Goal: Information Seeking & Learning: Learn about a topic

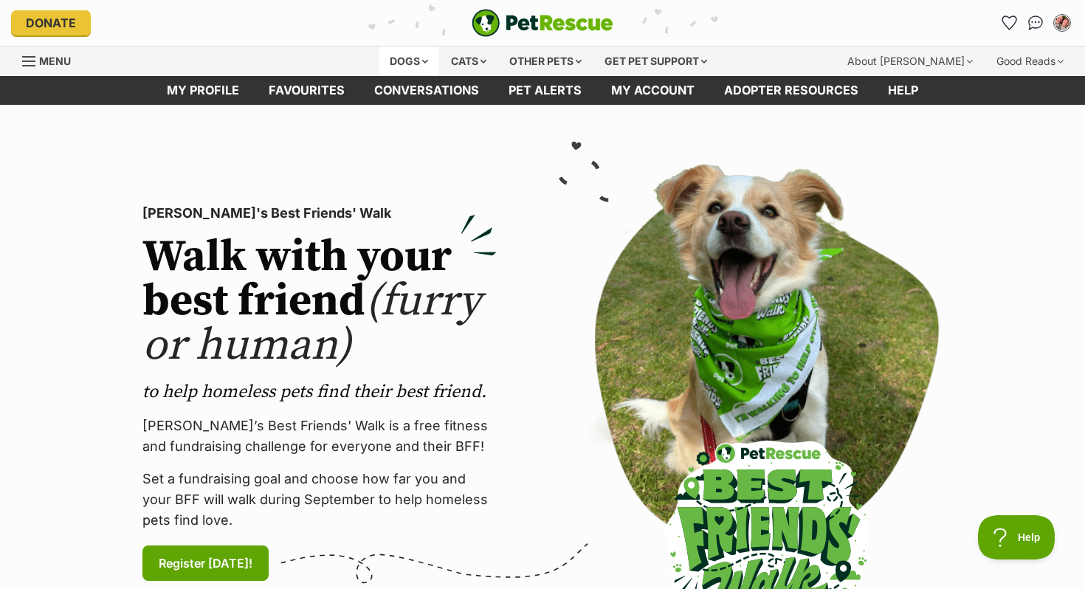
click at [393, 49] on div "Dogs" at bounding box center [408, 61] width 59 height 30
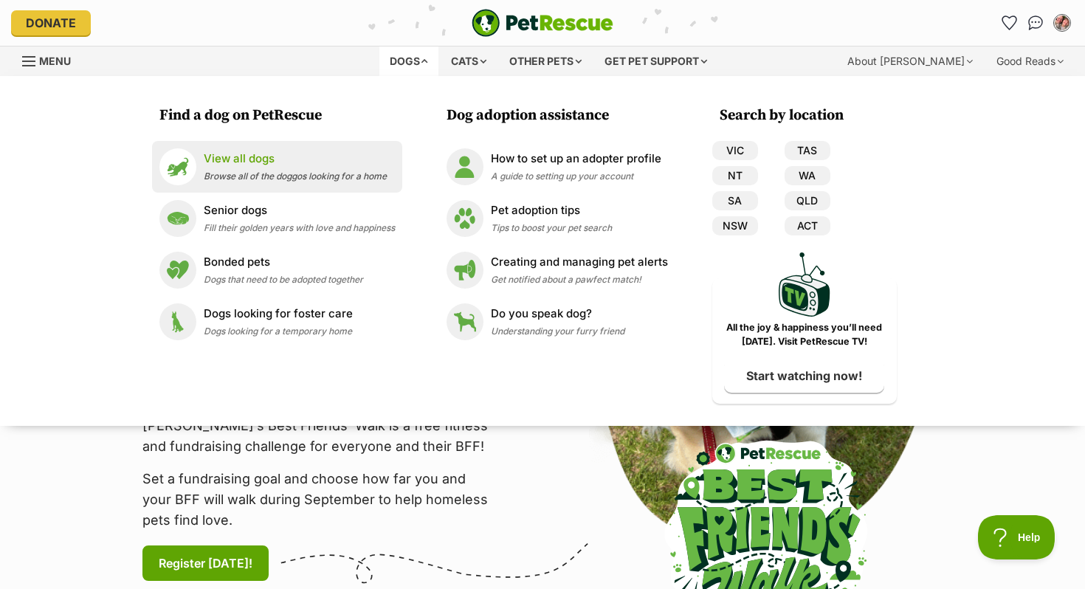
click at [277, 167] on div "View all dogs Browse all of the doggos looking for a home" at bounding box center [295, 167] width 183 height 32
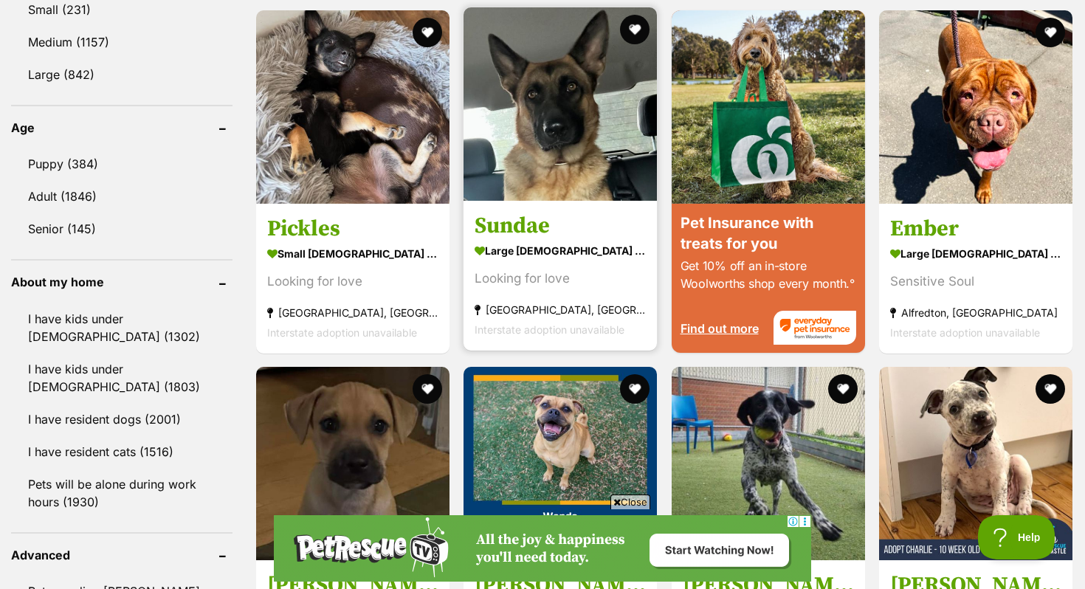
scroll to position [1444, 0]
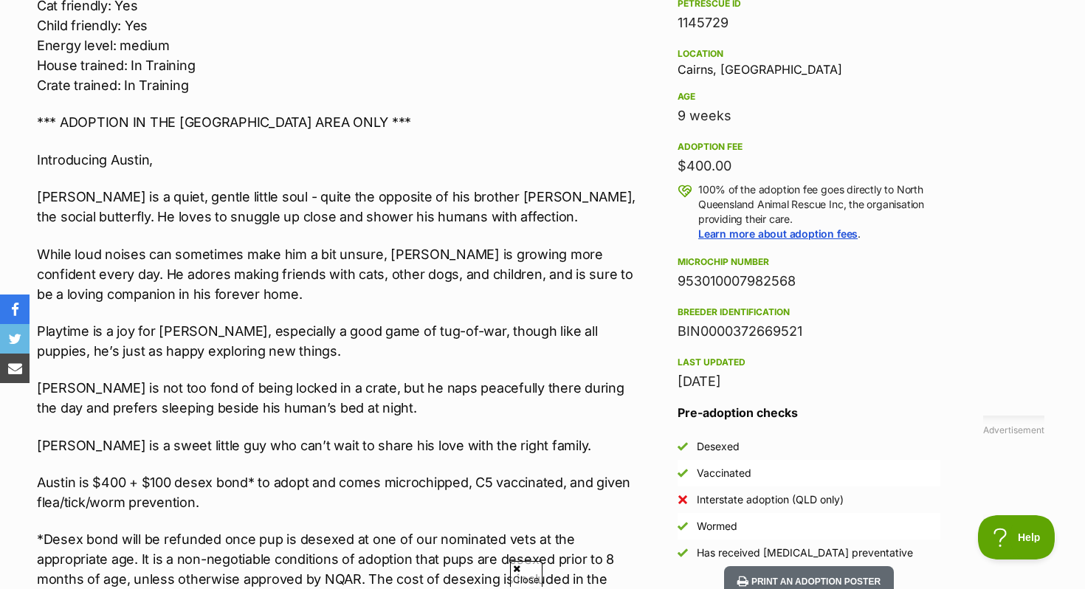
scroll to position [944, 0]
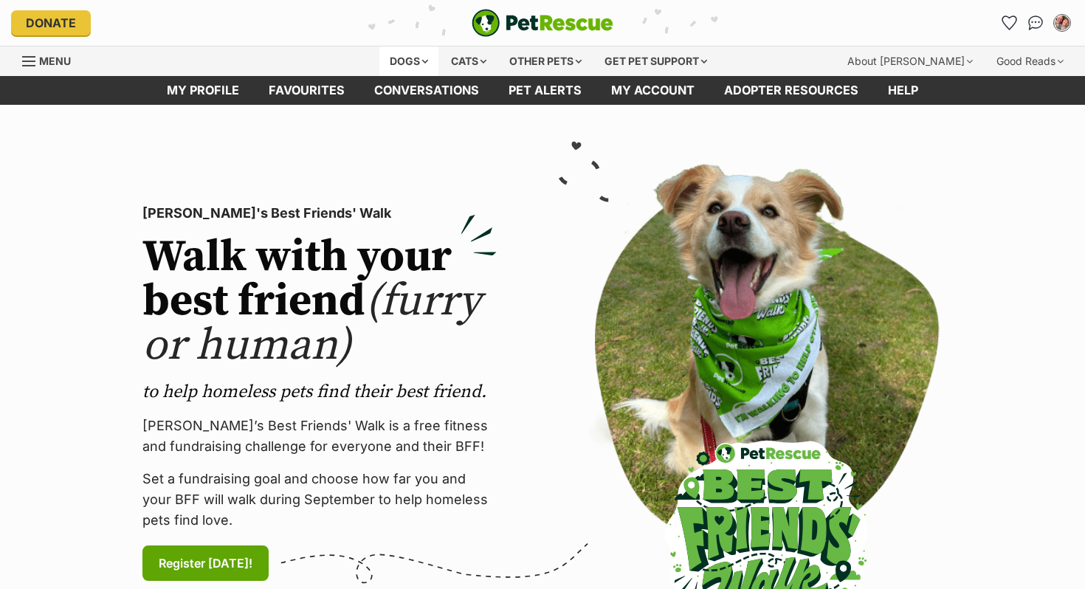
click at [393, 64] on div "Dogs" at bounding box center [408, 61] width 59 height 30
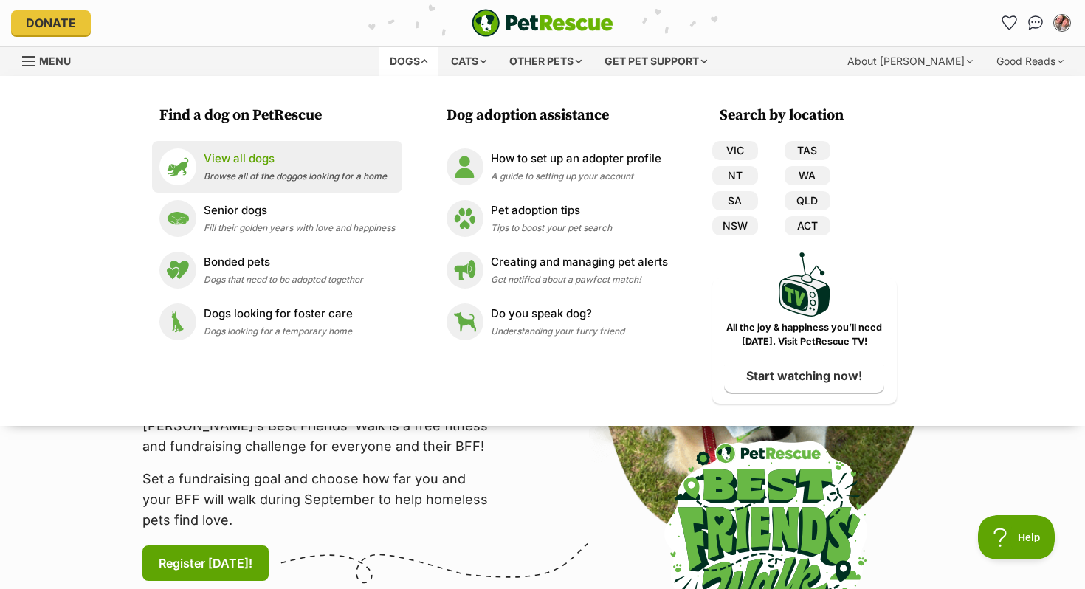
click at [358, 151] on p "View all dogs" at bounding box center [295, 159] width 183 height 17
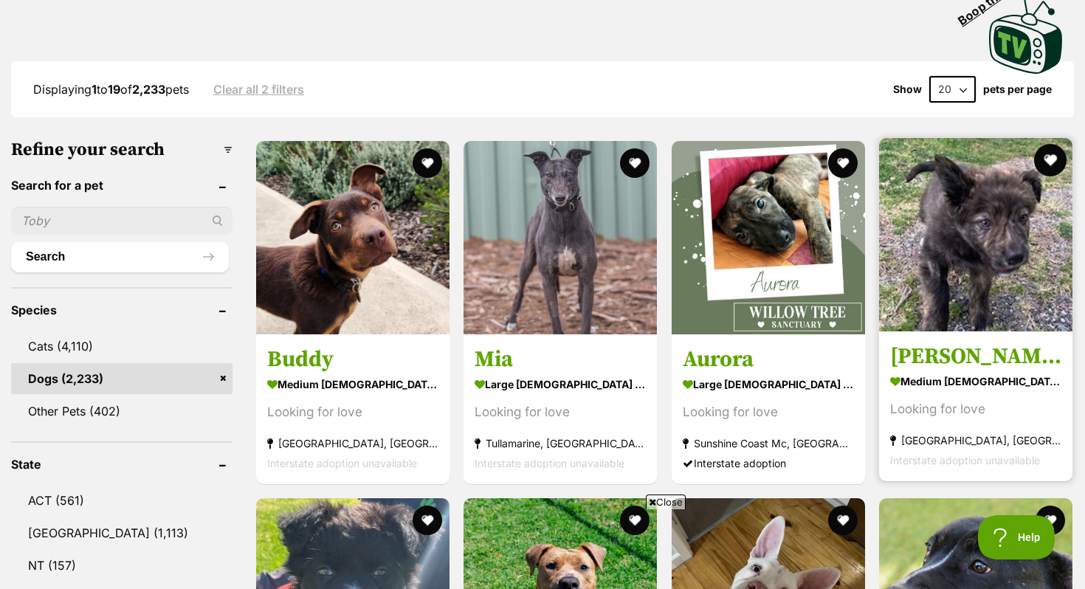
click at [1051, 160] on button "favourite" at bounding box center [1050, 160] width 32 height 32
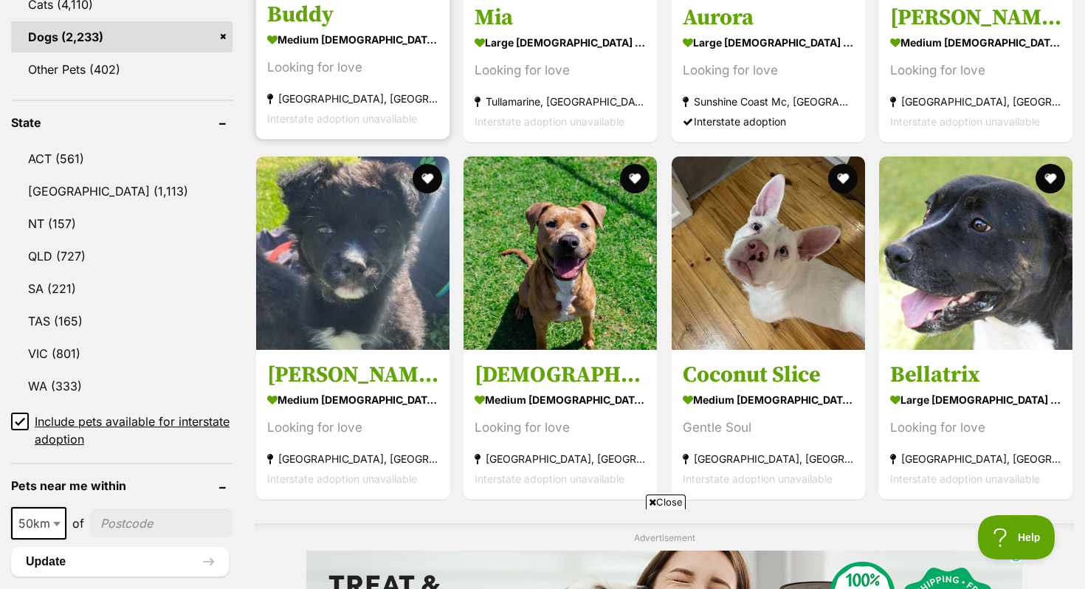
scroll to position [706, 0]
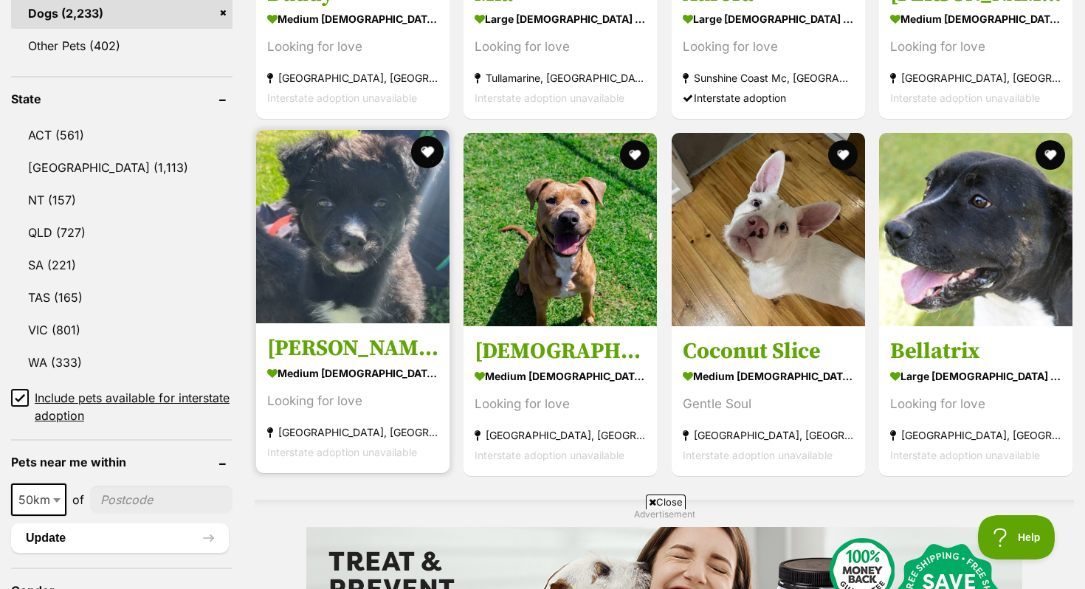
click at [425, 150] on button "favourite" at bounding box center [427, 152] width 32 height 32
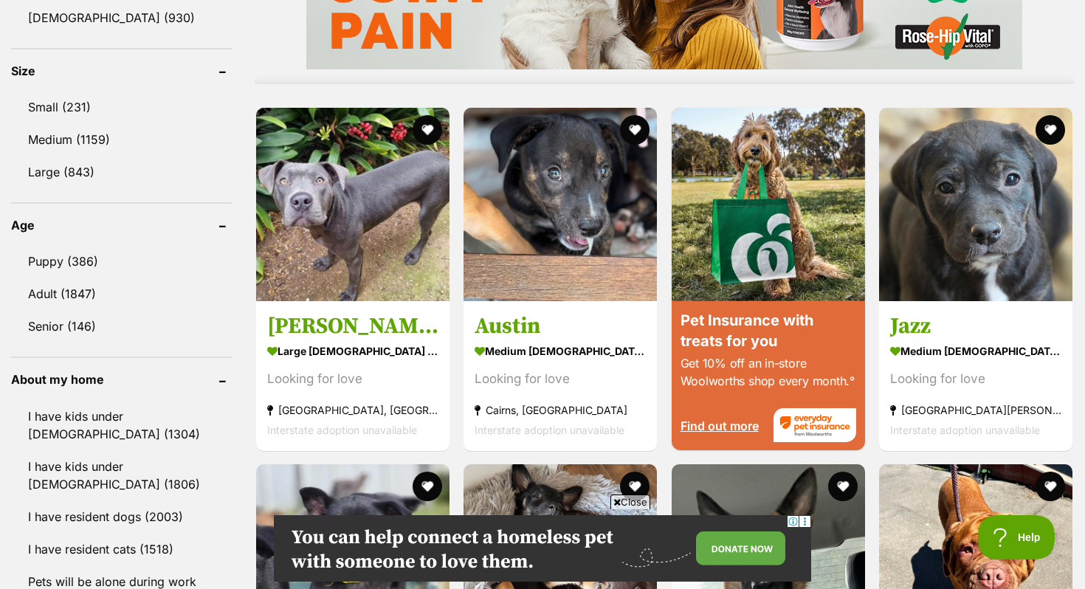
scroll to position [1349, 0]
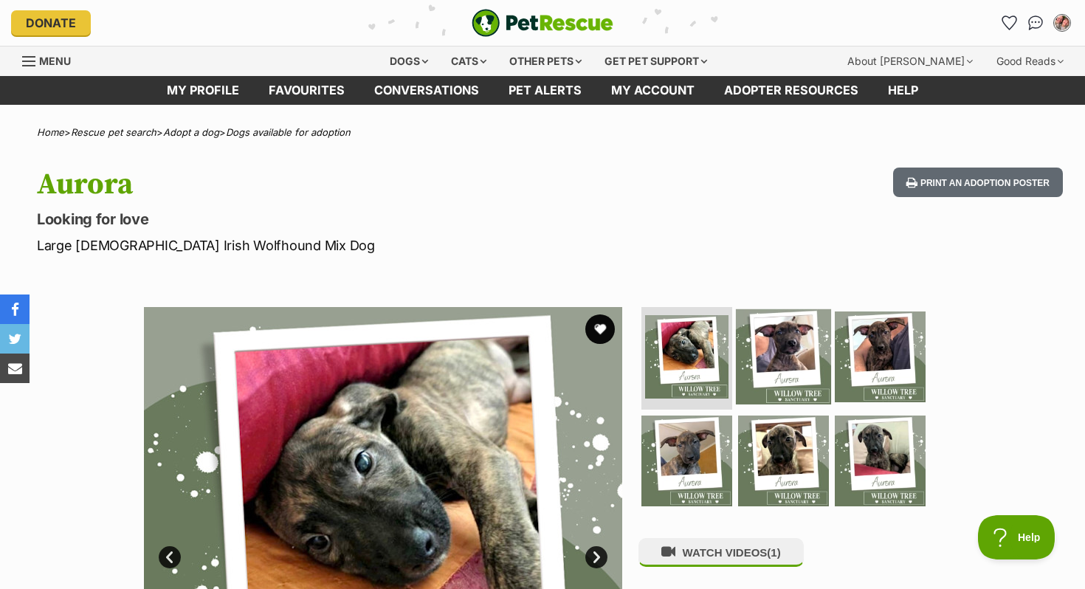
click at [780, 345] on img at bounding box center [783, 355] width 95 height 95
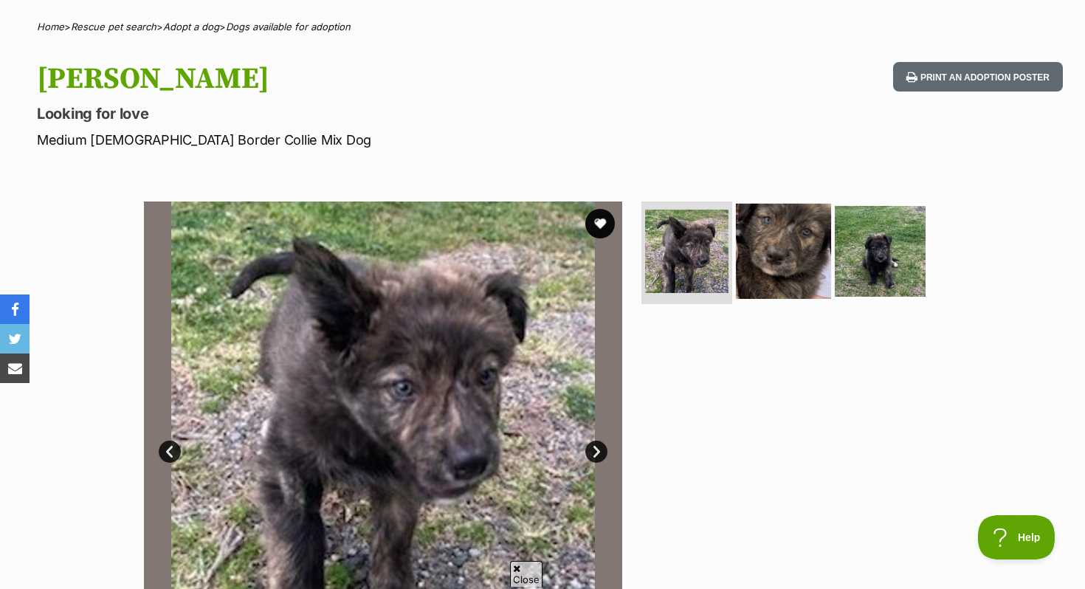
click at [822, 262] on img at bounding box center [783, 250] width 95 height 95
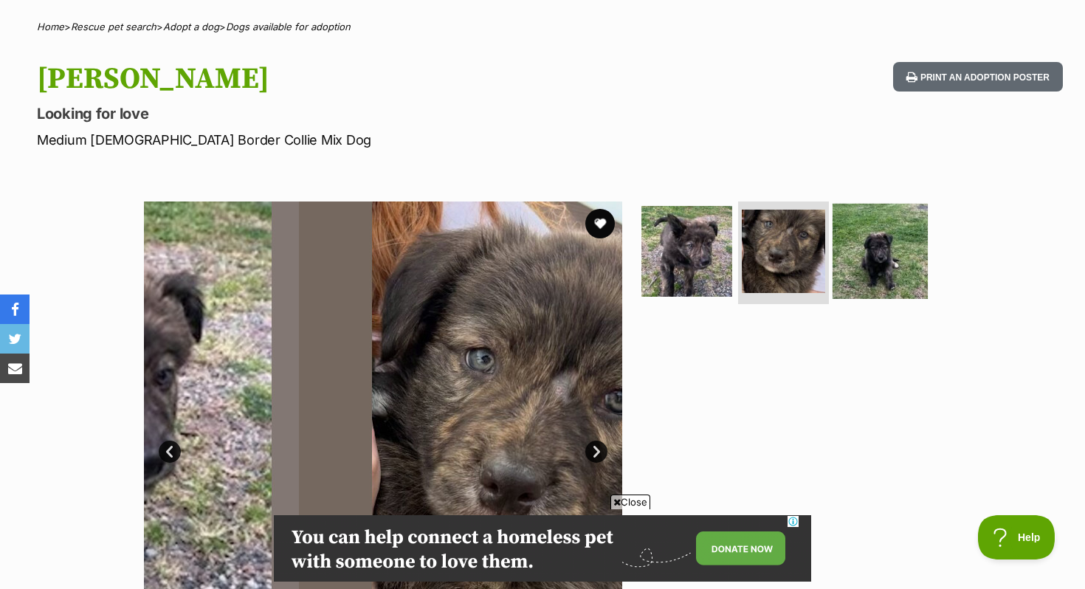
click at [871, 262] on img at bounding box center [879, 250] width 95 height 95
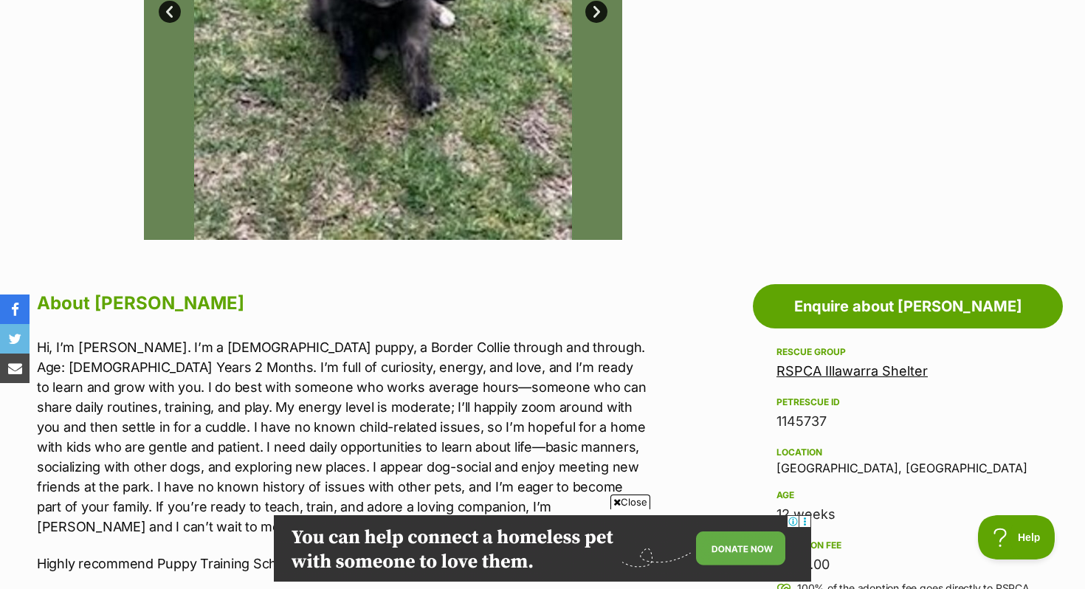
scroll to position [715, 0]
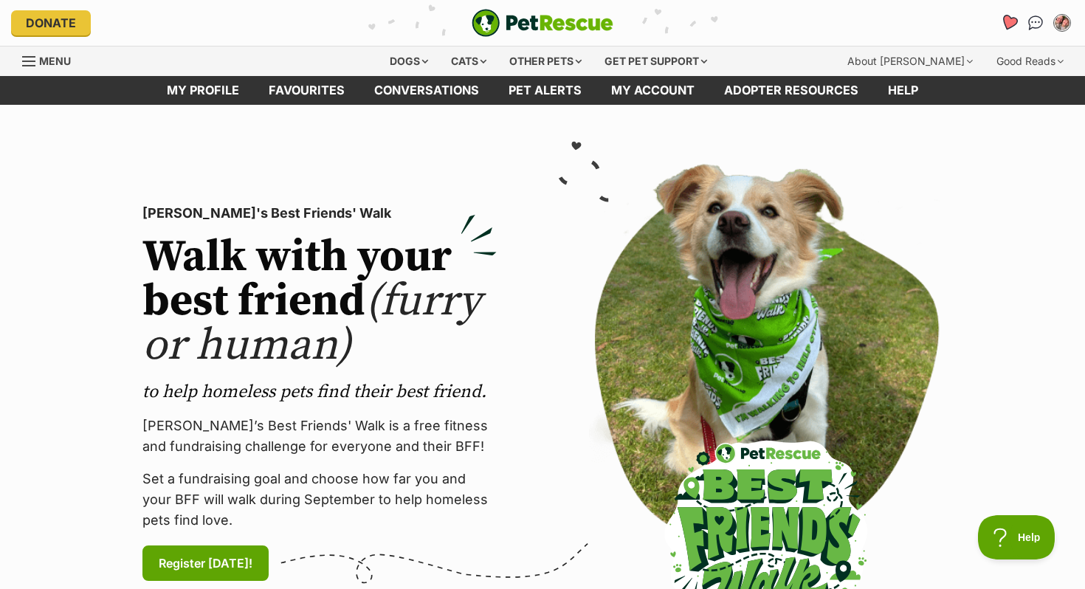
click at [1009, 23] on icon "Favourites" at bounding box center [1009, 22] width 18 height 17
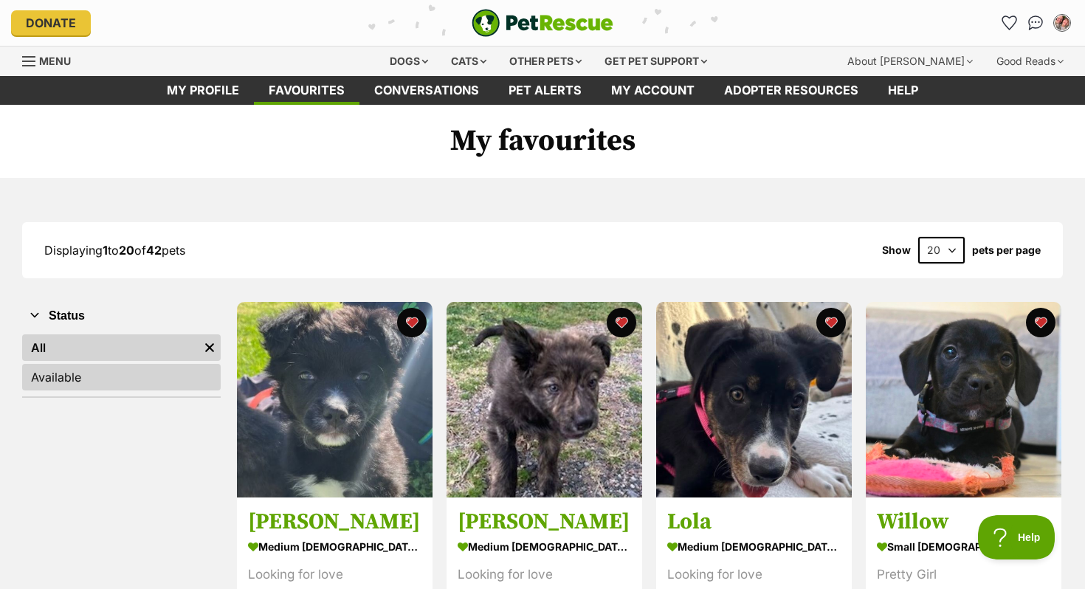
click at [46, 382] on link "Available" at bounding box center [121, 377] width 198 height 27
click at [55, 350] on link "All" at bounding box center [121, 347] width 198 height 27
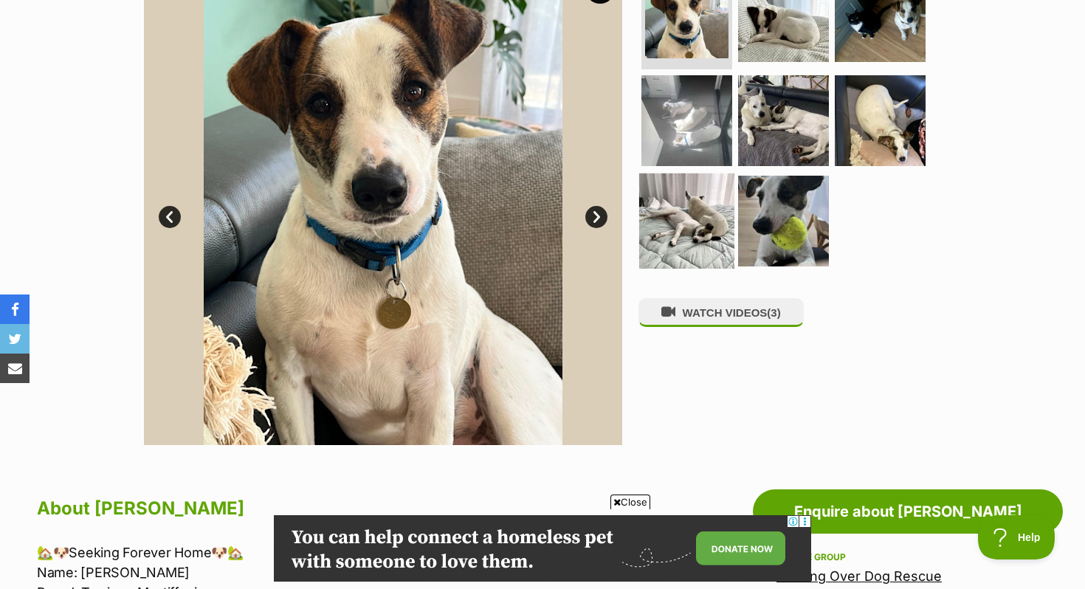
click at [678, 219] on img at bounding box center [686, 220] width 95 height 95
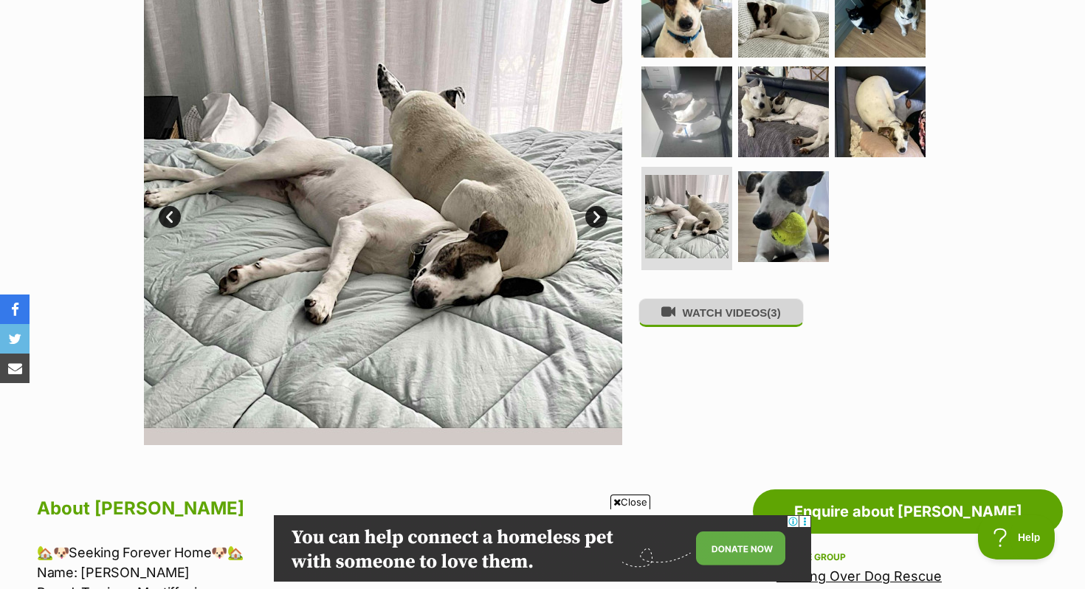
click at [738, 319] on button "WATCH VIDEOS (3)" at bounding box center [720, 312] width 165 height 29
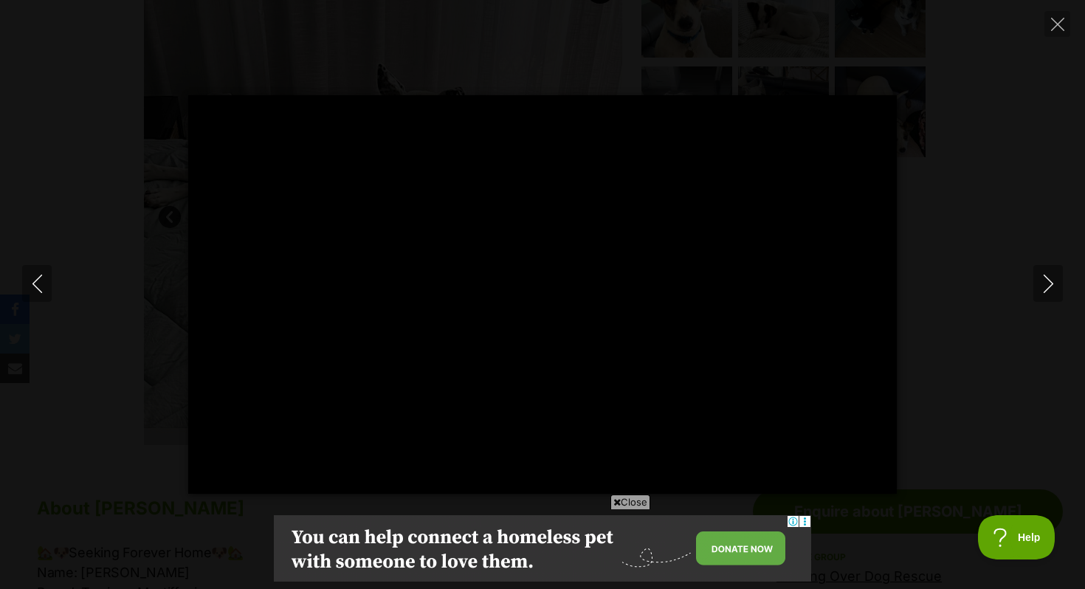
type input "16.41"
